Goal: Information Seeking & Learning: Find contact information

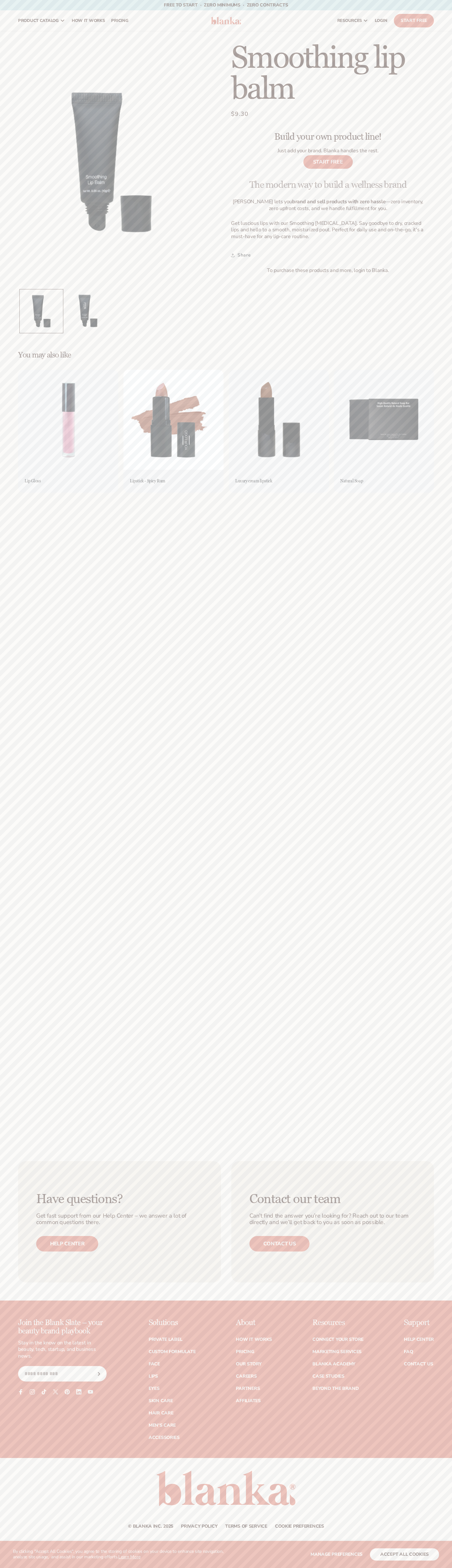
click at [279, 1244] on link "Contact us" at bounding box center [279, 1244] width 60 height 15
click at [404, 1555] on button "accept all cookies" at bounding box center [404, 1555] width 69 height 12
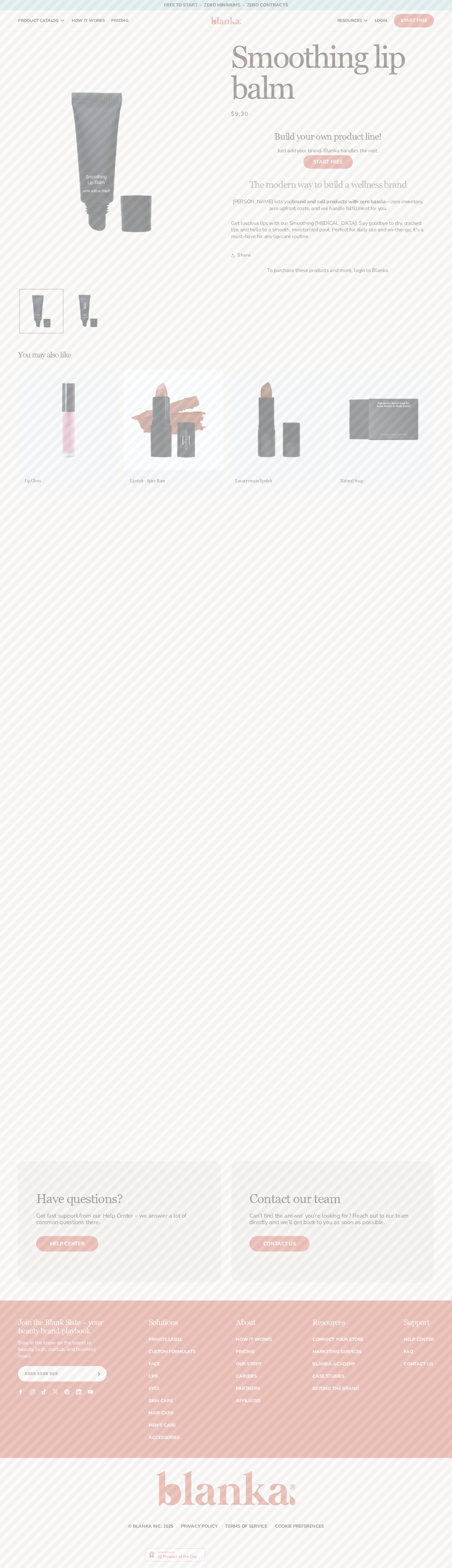
click at [352, 25] on link "resources" at bounding box center [352, 21] width 37 height 21
click at [447, 9] on div "Free to start · ZERO minimums · ZERO contracts · Free to start · ZERO minimums …" at bounding box center [226, 5] width 452 height 10
click at [316, 1567] on html "WE USE COOKIES By clicking "Accept All Cookies", you agree to the storing of co…" at bounding box center [226, 784] width 452 height 1568
click at [7, 603] on main "Skip to product information Open media 1 in modal Open media 2 in modal 1 / of …" at bounding box center [226, 587] width 452 height 1112
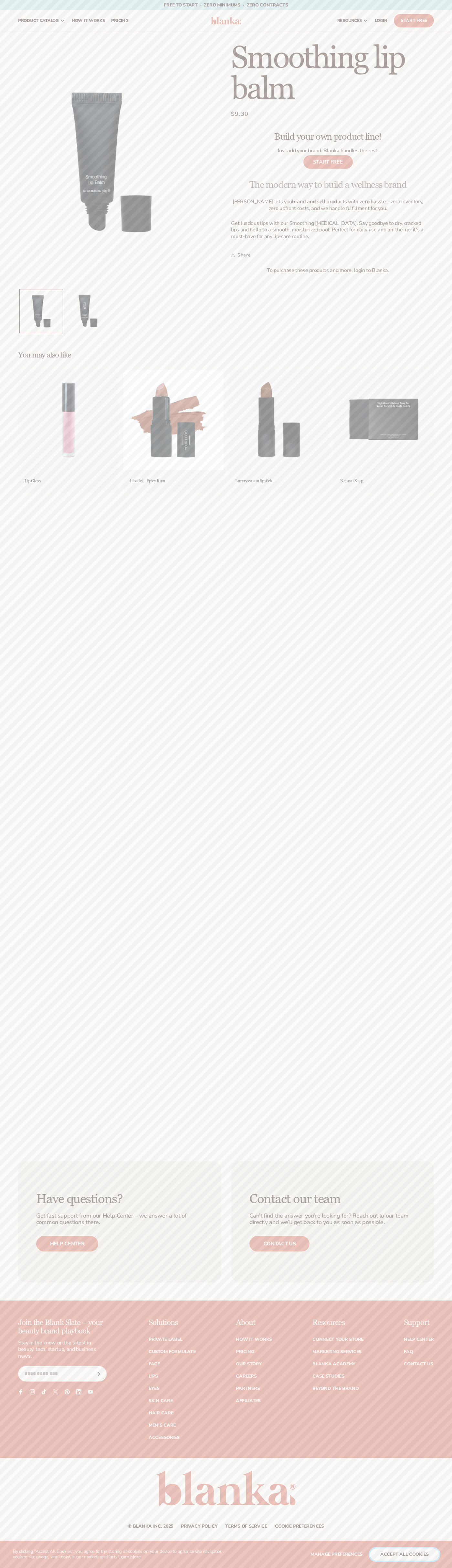
click at [404, 1555] on button "accept all cookies" at bounding box center [404, 1555] width 69 height 12
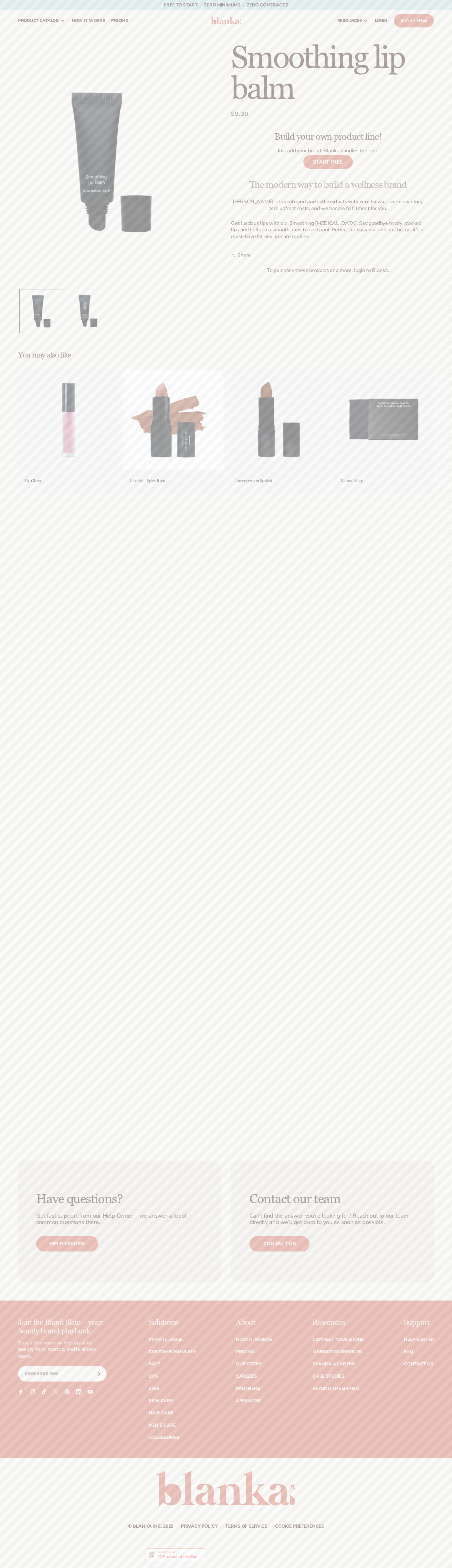
click at [239, 114] on span "$9.30" at bounding box center [239, 114] width 18 height 9
click at [241, 255] on summary "Share" at bounding box center [241, 255] width 19 height 14
click at [251, 0] on p "Free to start · ZERO minimums · ZERO contracts ·" at bounding box center [226, 5] width 124 height 10
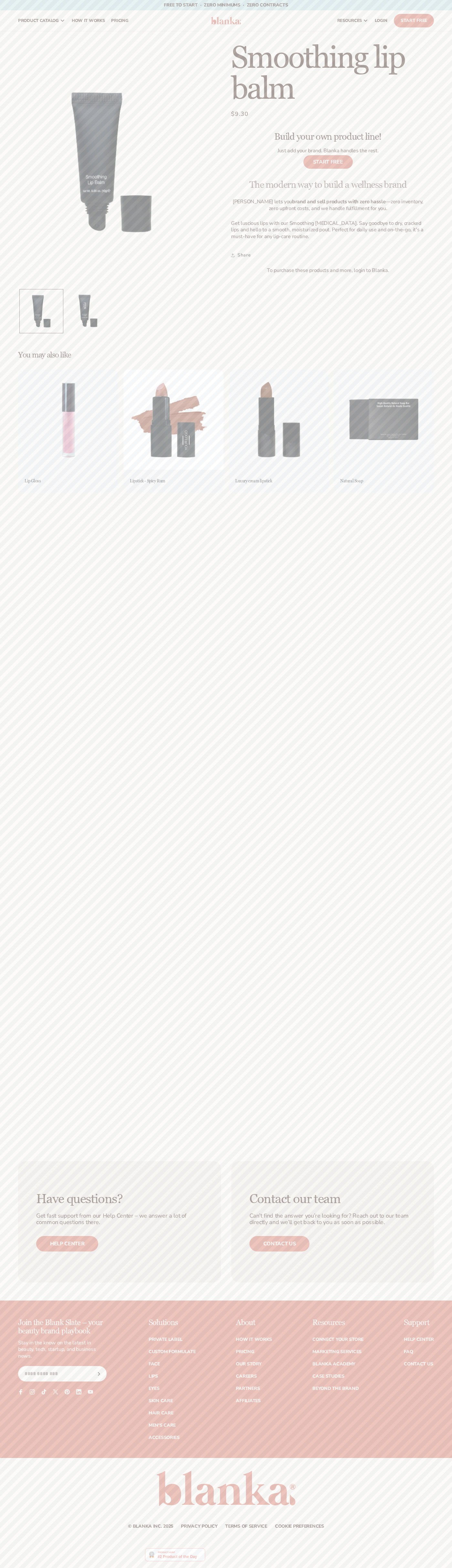
click at [444, 1194] on div "Have questions? Get fast support from our Help Center – we answer a lot of comm…" at bounding box center [226, 1222] width 452 height 158
click at [316, 1567] on html "WE USE COOKIES By clicking "Accept All Cookies", you agree to the storing of co…" at bounding box center [226, 784] width 452 height 1568
click at [13, 299] on div "Skip to product information Open media 1 in modal Open media 2 in modal 1 / of …" at bounding box center [226, 188] width 452 height 292
click at [239, 114] on span "$9.30" at bounding box center [239, 114] width 18 height 9
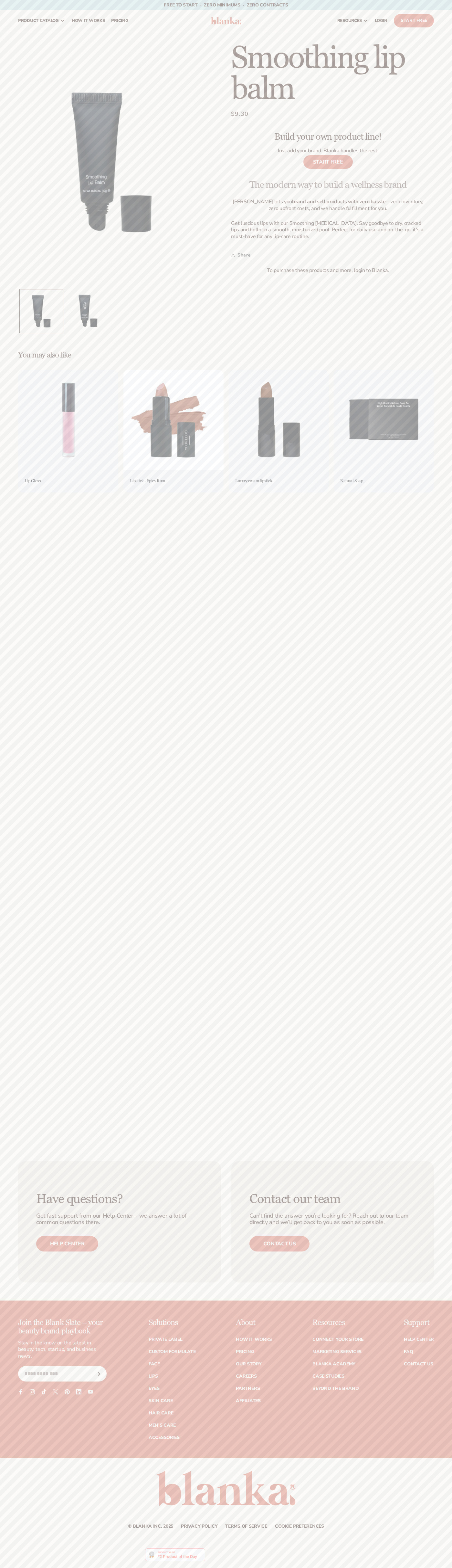
click at [239, 114] on span "$9.30" at bounding box center [239, 114] width 18 height 9
click at [241, 255] on summary "Share" at bounding box center [241, 255] width 19 height 14
